Goal: Information Seeking & Learning: Learn about a topic

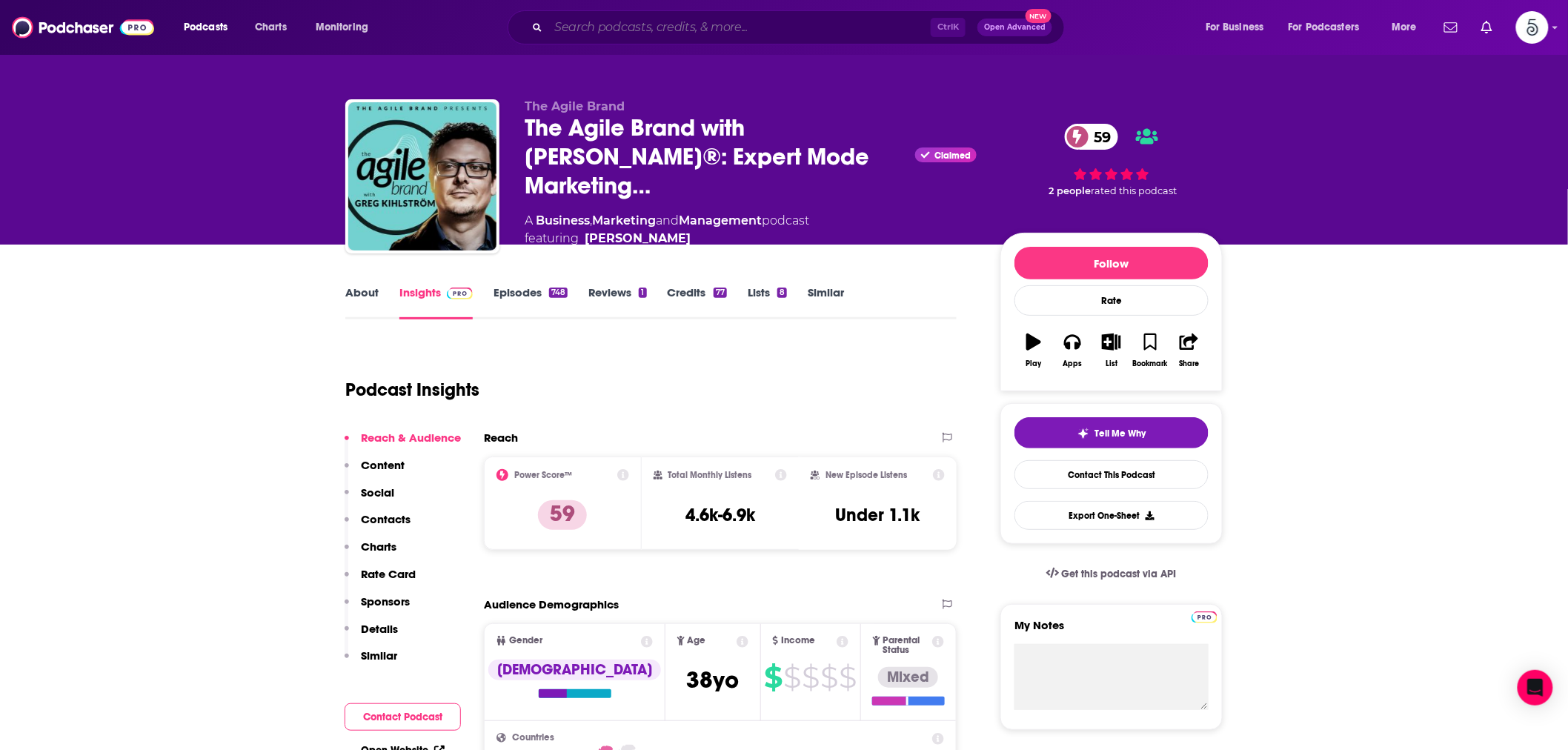
click at [604, 34] on input "Search podcasts, credits, & more..." at bounding box center [739, 28] width 383 height 24
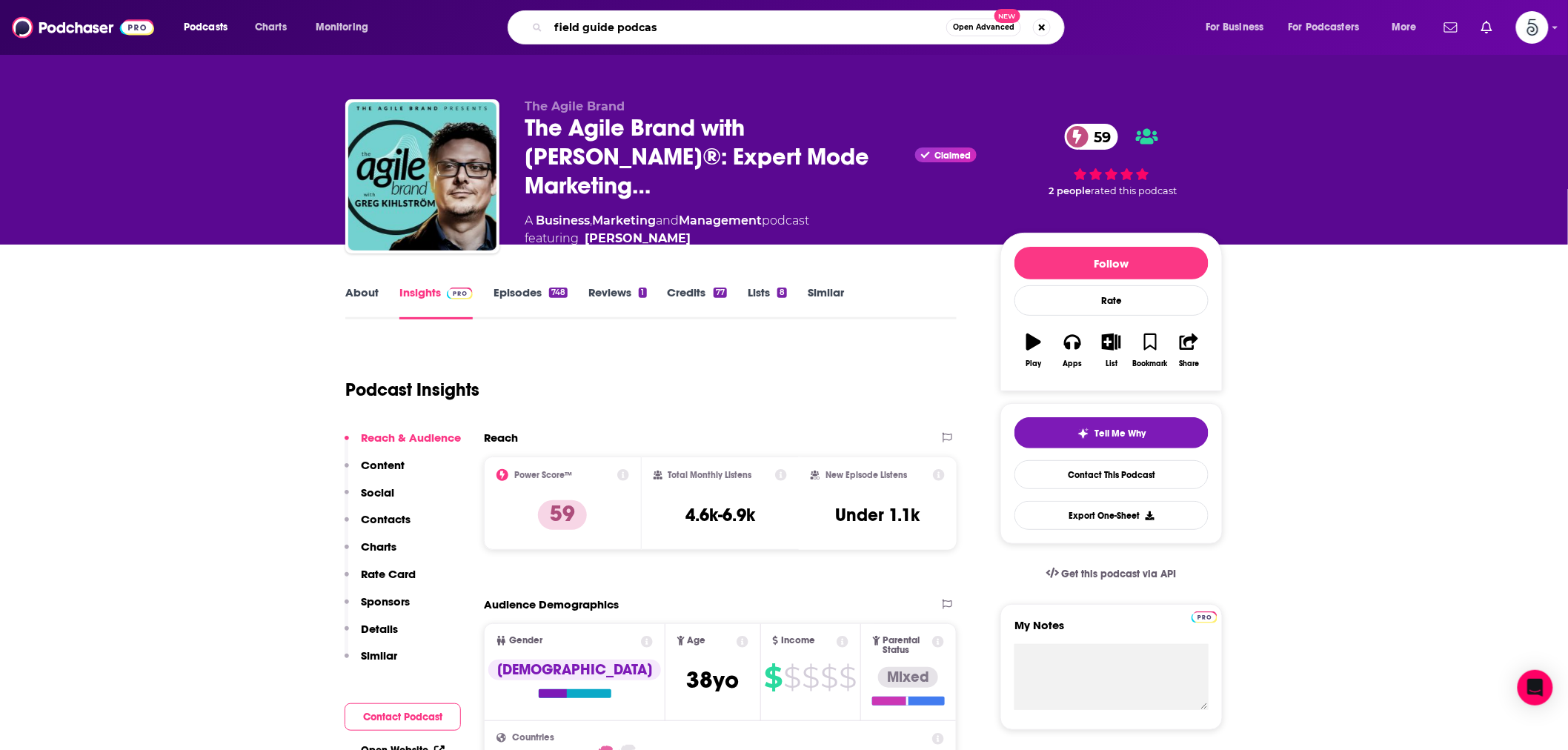
type input "field guide podcast"
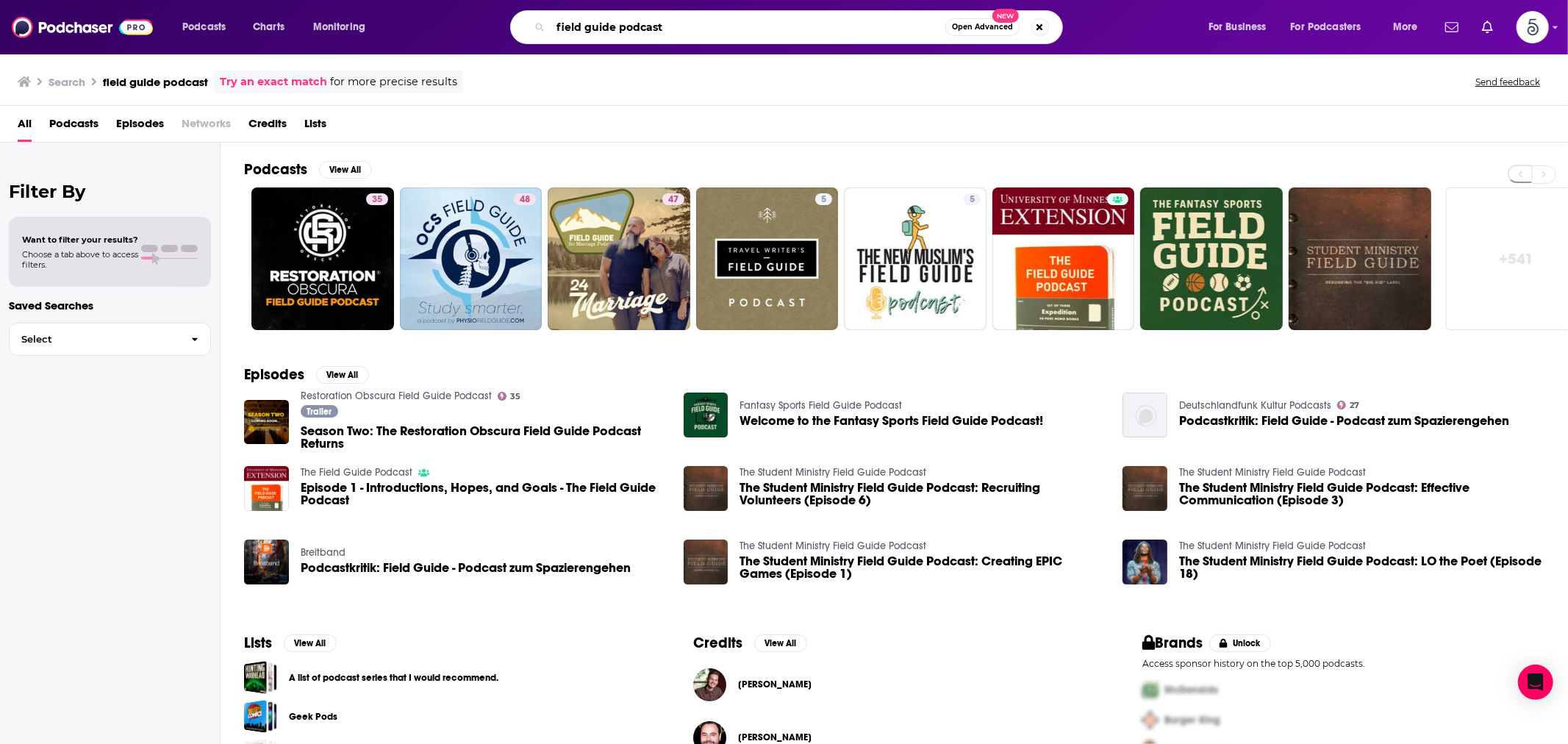
click at [579, 26] on input "field guide podcast" at bounding box center [747, 27] width 394 height 24
paste input "The Field Guide by BizMarketing"
type input "The Field Guide by BizMarketing"
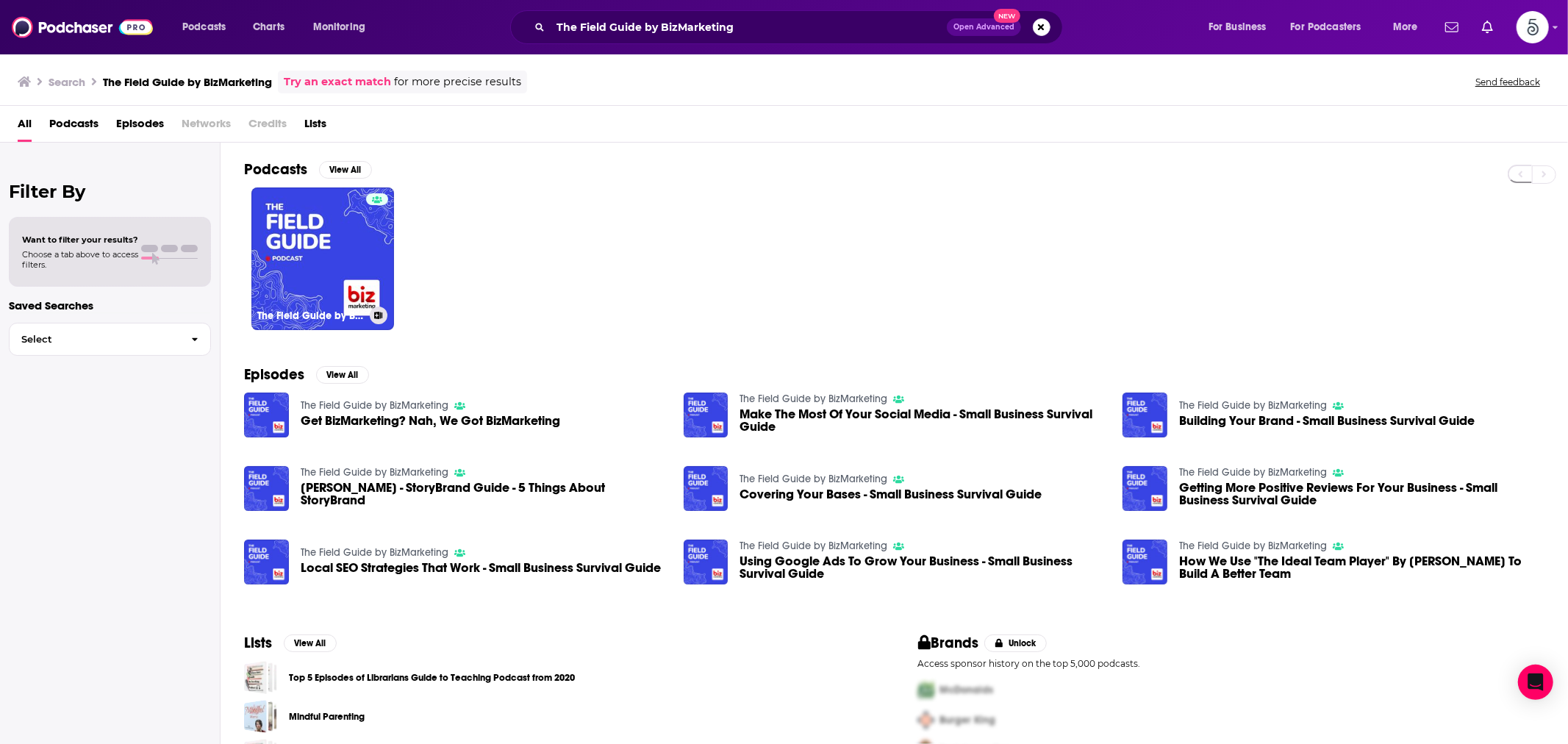
click at [336, 232] on link "The Field Guide by BizMarketing" at bounding box center [322, 258] width 143 height 143
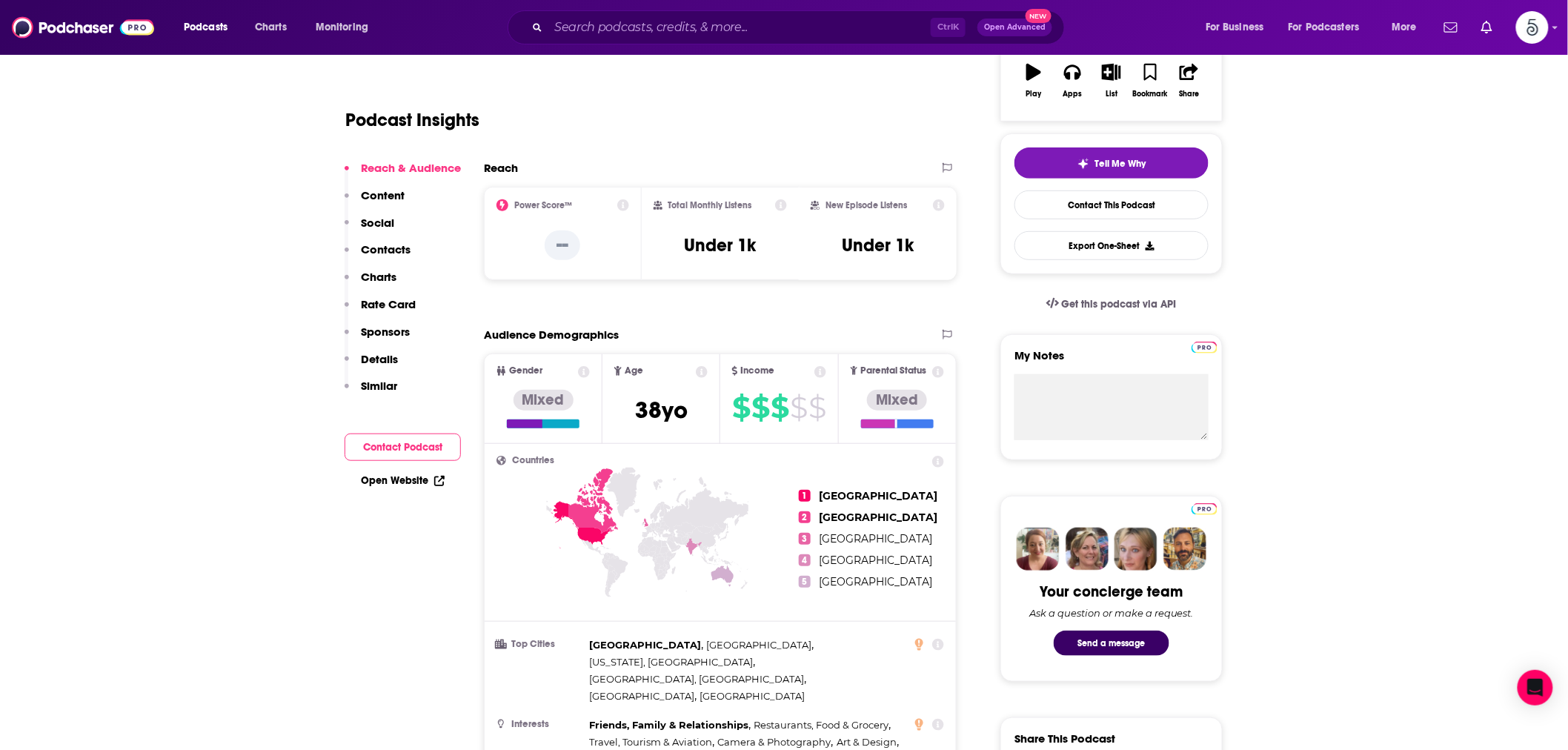
scroll to position [274, 0]
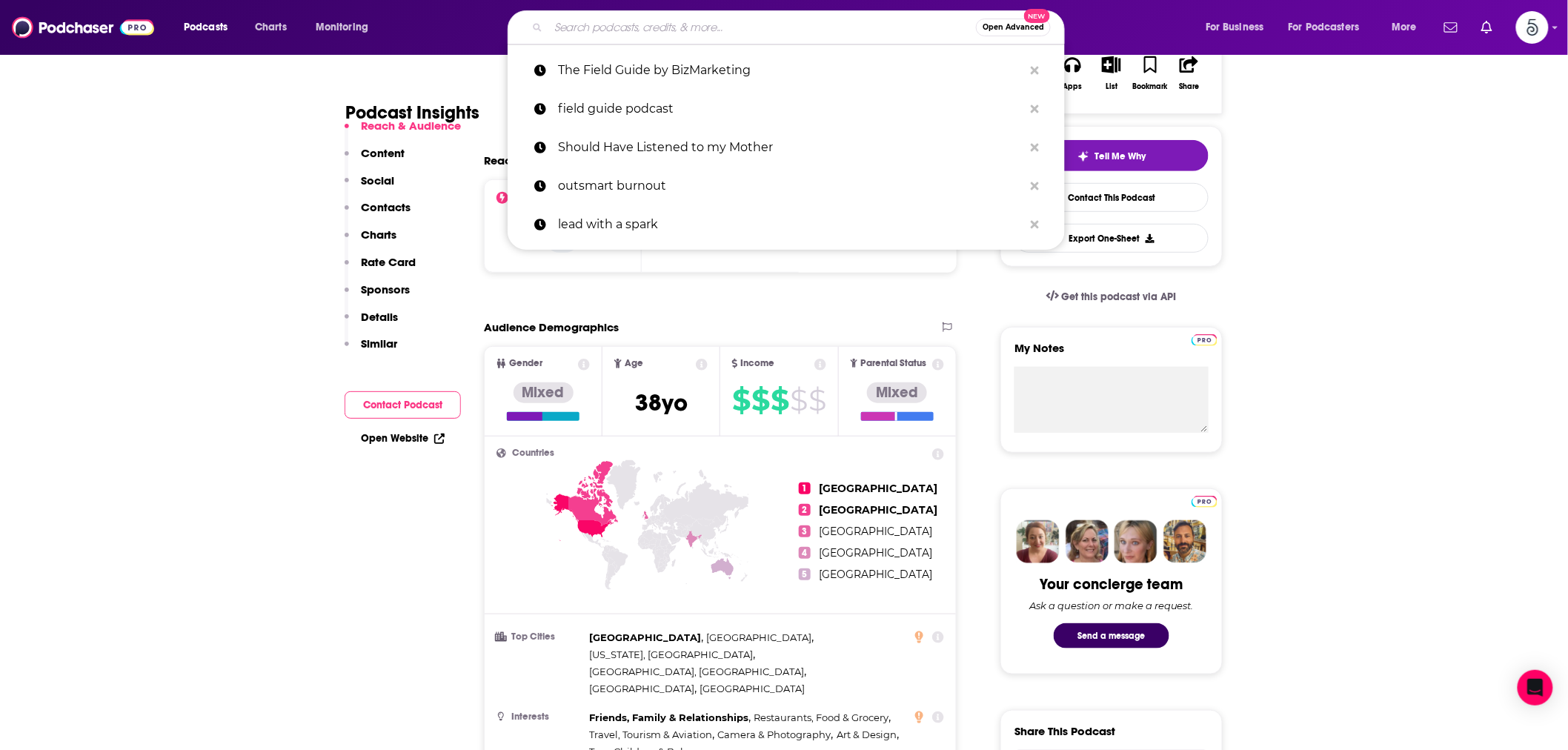
click at [693, 28] on input "Search podcasts, credits, & more..." at bounding box center [762, 28] width 428 height 24
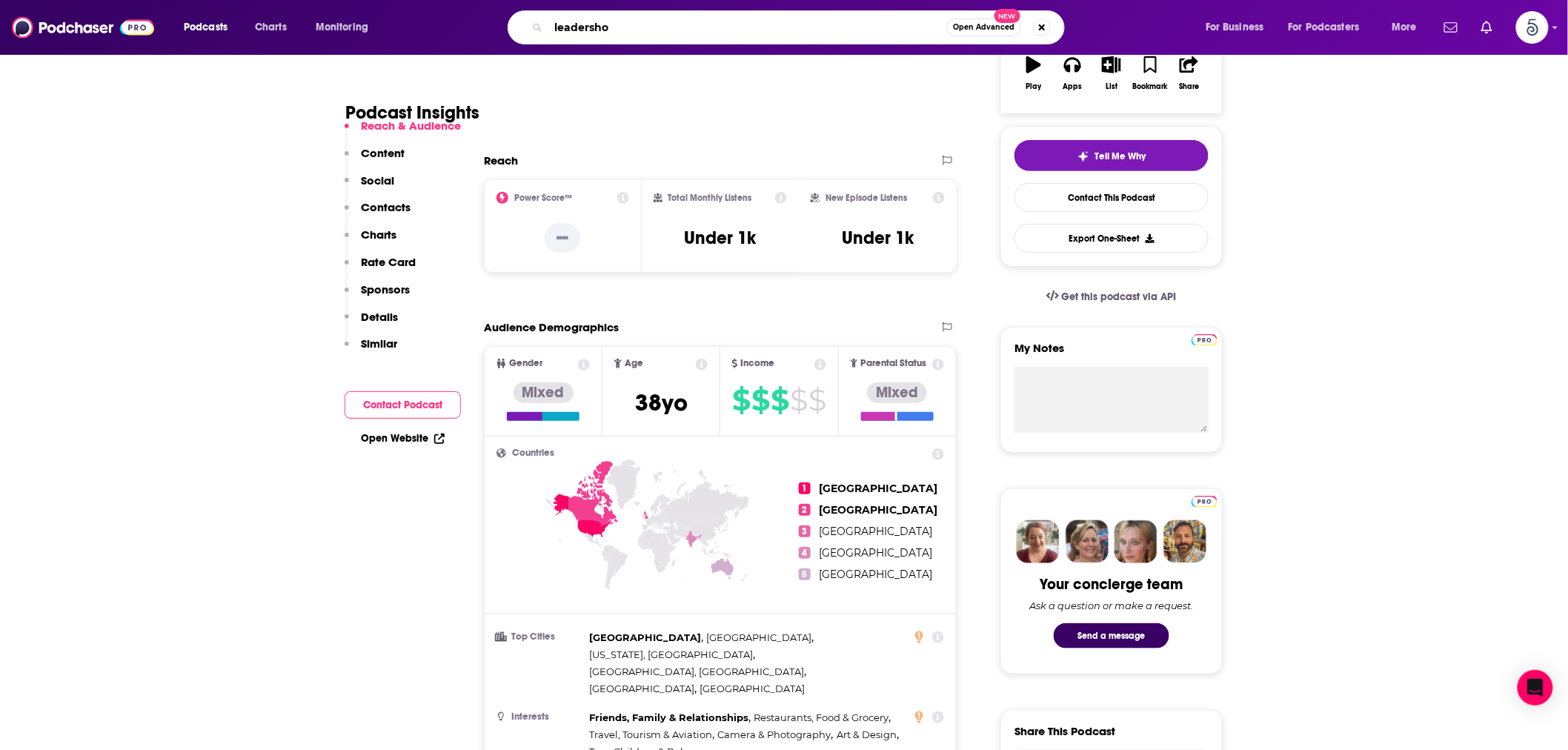
type input "leadershop"
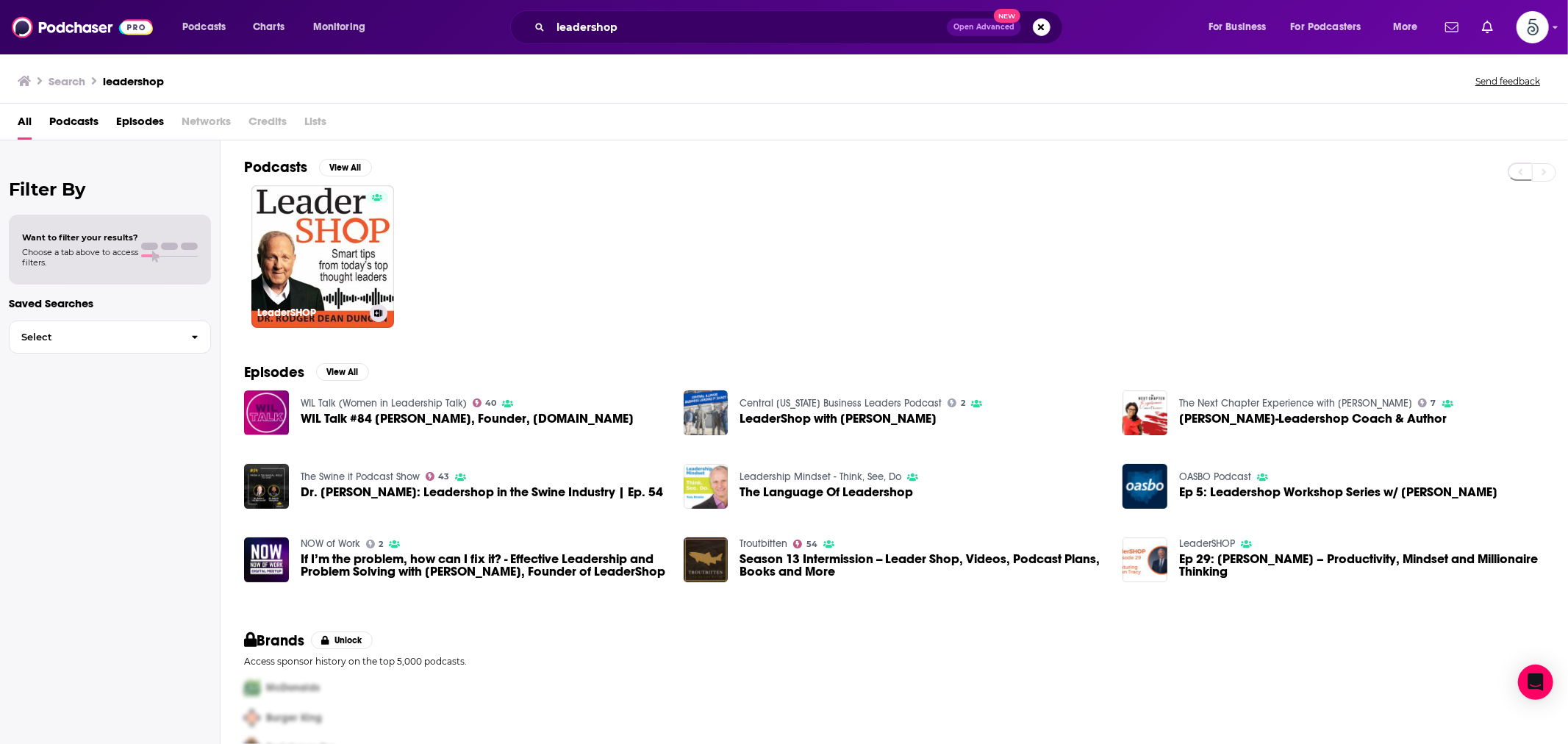
click at [294, 261] on link "LeaderSHOP" at bounding box center [322, 256] width 143 height 143
